Goal: Information Seeking & Learning: Find specific fact

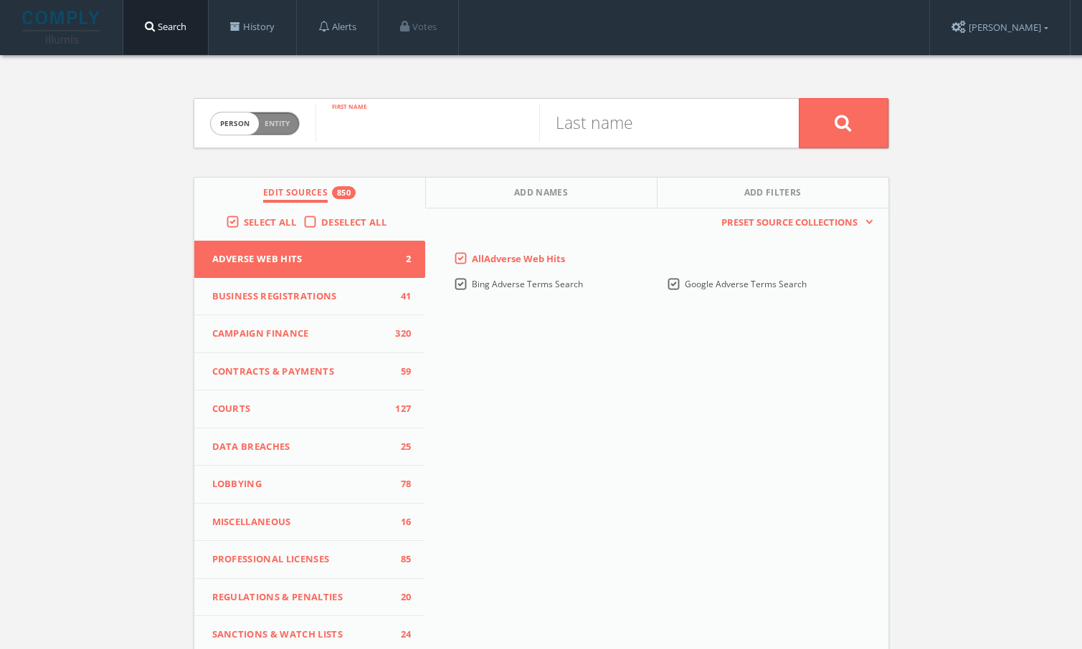
paste input "Sharon Lewis"
click at [425, 127] on input "Sharon Lewis" at bounding box center [427, 123] width 224 height 37
click at [424, 127] on input "Sharon Lewis" at bounding box center [427, 123] width 224 height 37
type input "Sharon"
click at [696, 140] on input "text" at bounding box center [651, 123] width 224 height 37
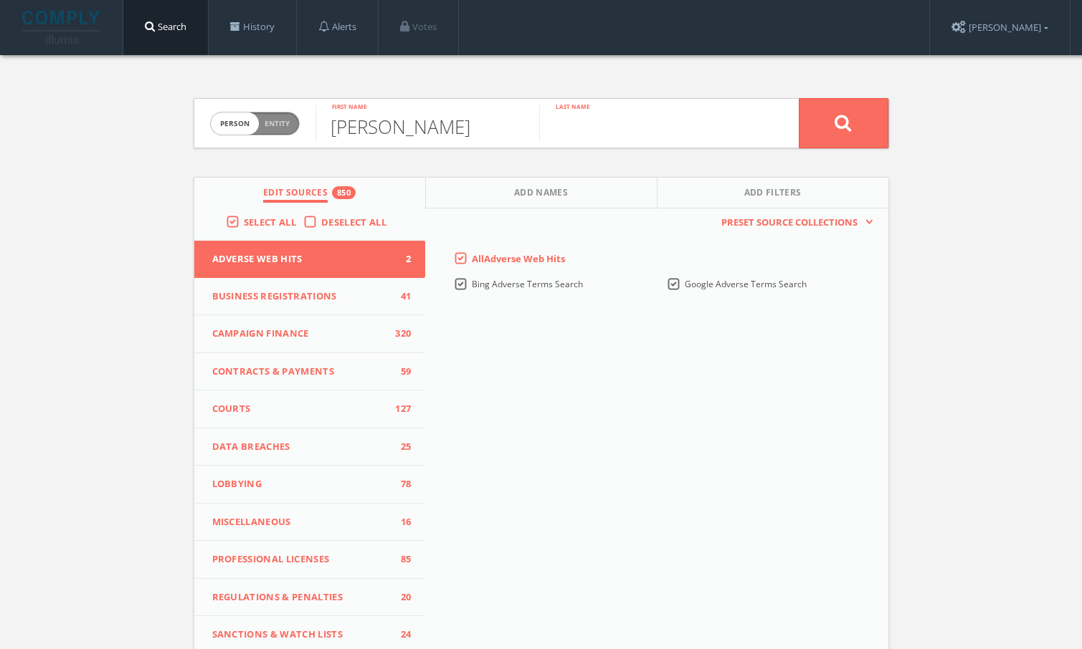
paste input "Lewis"
type input "Lewis"
click at [821, 120] on button at bounding box center [843, 123] width 90 height 50
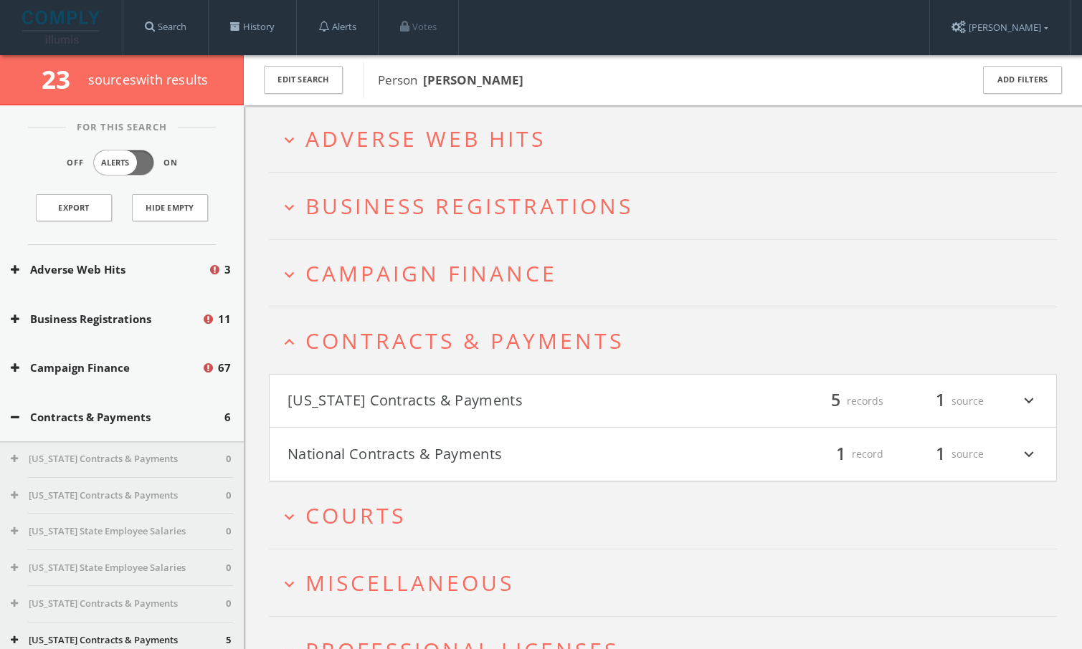
click at [462, 389] on button "Georgia Contracts & Payments" at bounding box center [475, 401] width 376 height 24
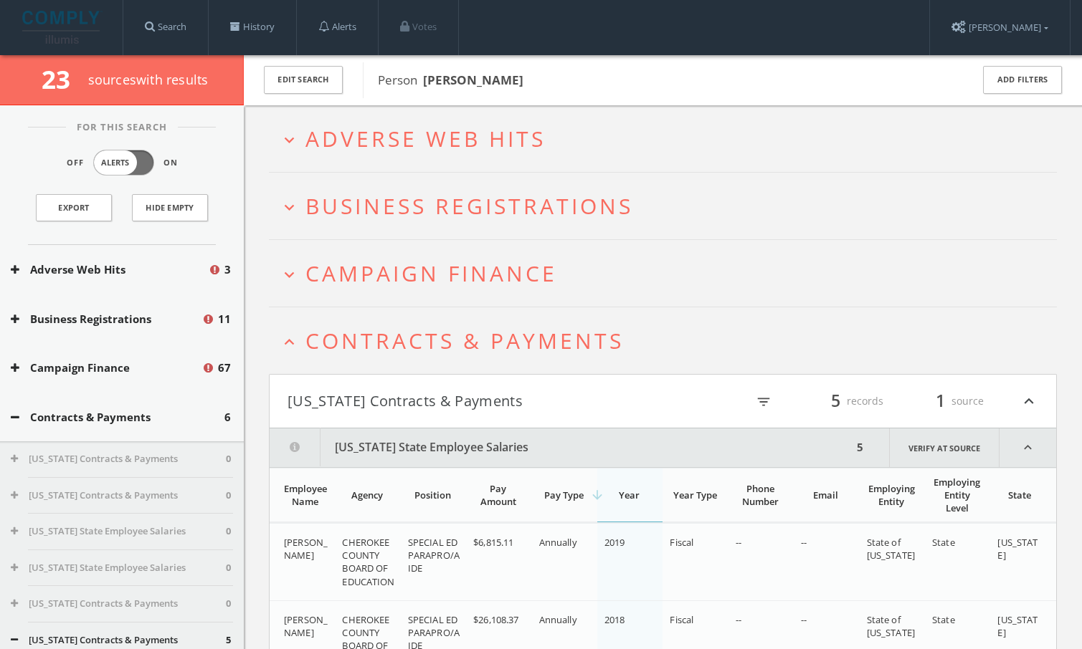
click at [424, 259] on span "Campaign Finance" at bounding box center [431, 273] width 252 height 29
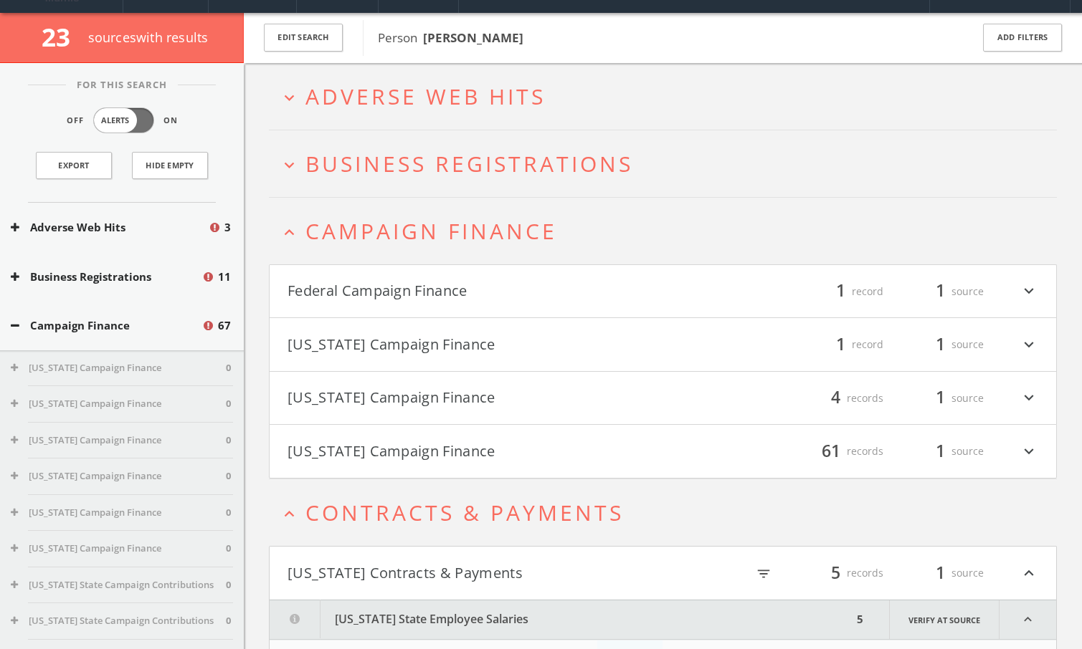
click at [454, 294] on button "Federal Campaign Finance" at bounding box center [475, 292] width 376 height 24
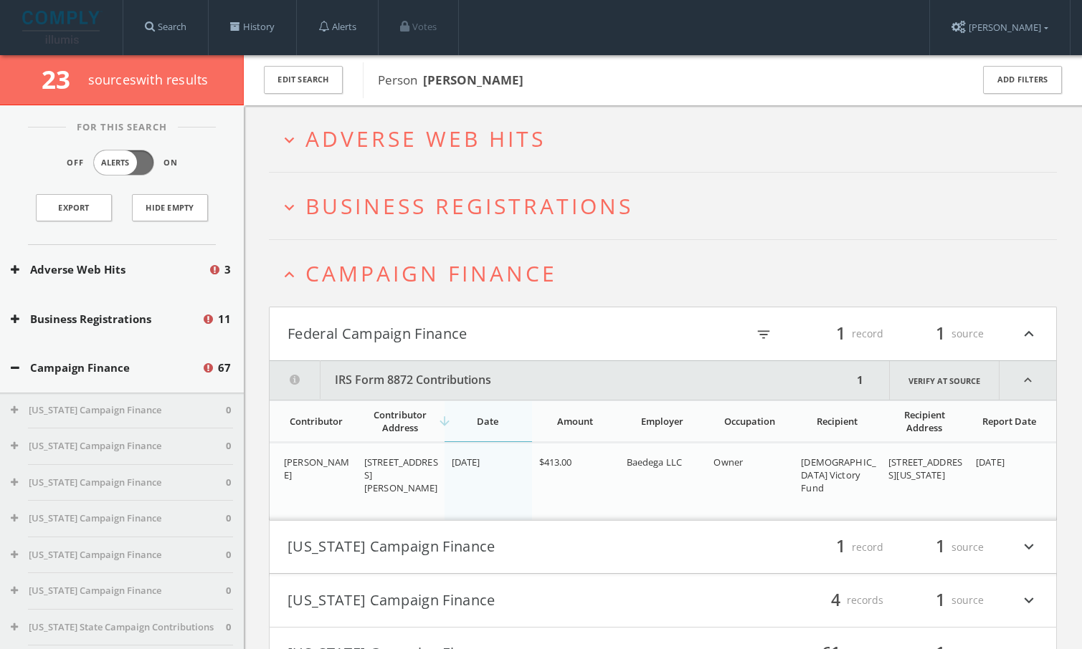
click at [399, 133] on span "Adverse Web Hits" at bounding box center [425, 138] width 240 height 29
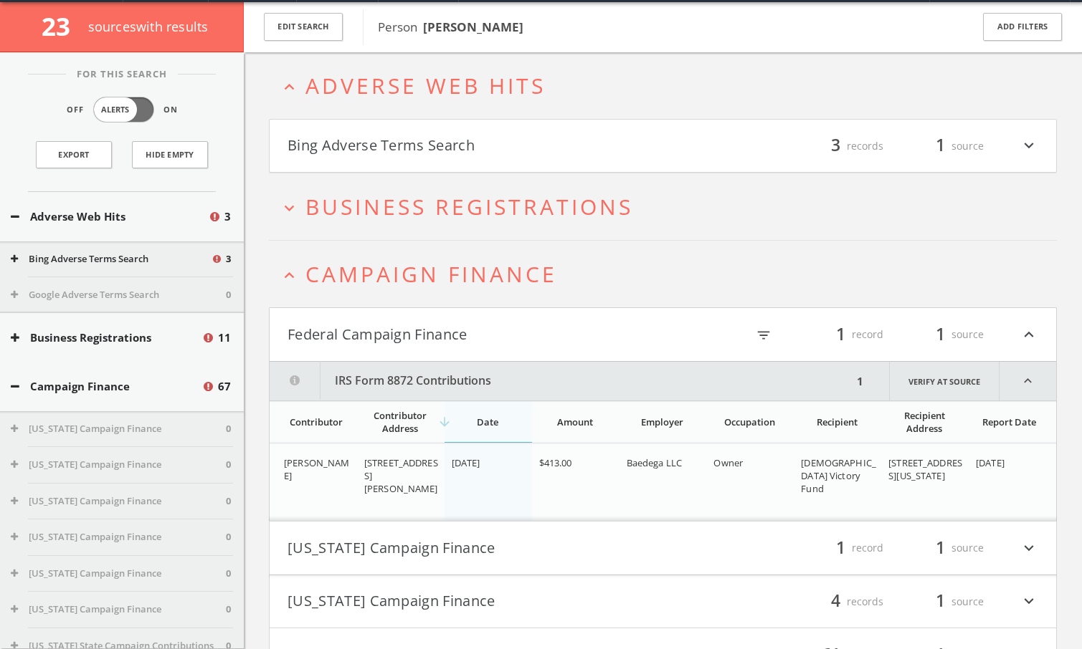
scroll to position [55, 0]
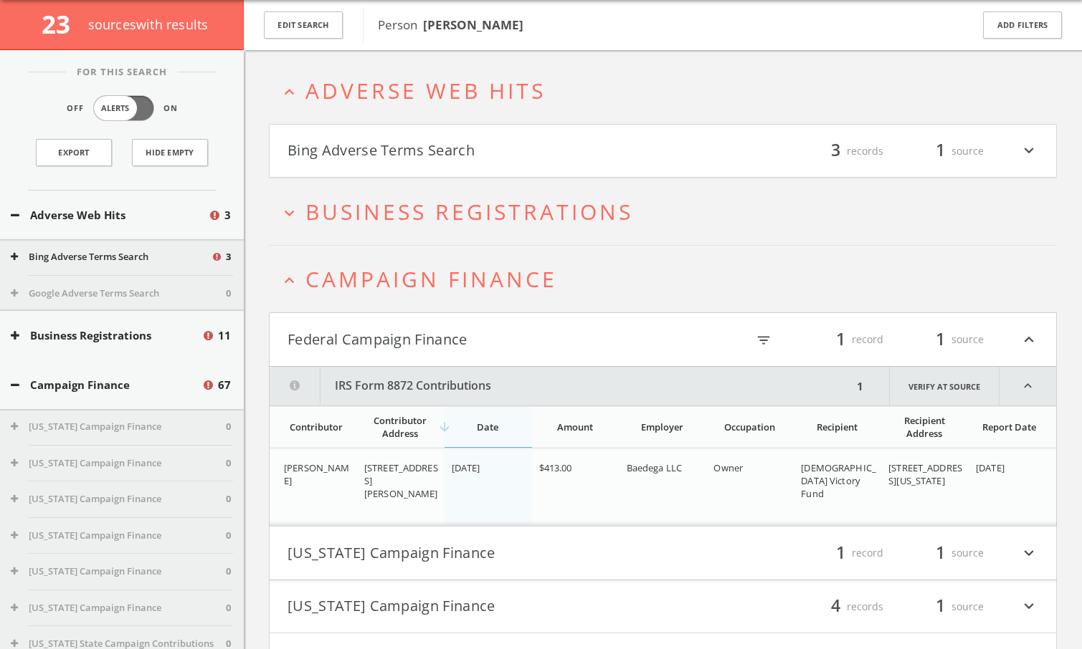
click at [497, 161] on button "Bing Adverse Terms Search" at bounding box center [475, 151] width 376 height 24
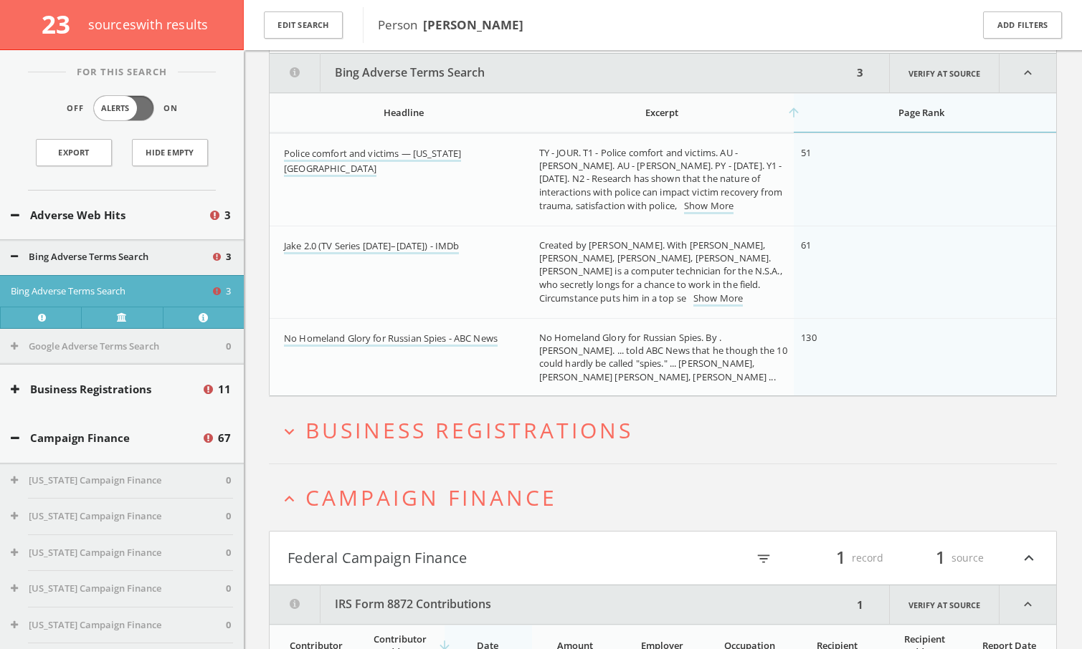
scroll to position [183, 0]
